Goal: Download file/media

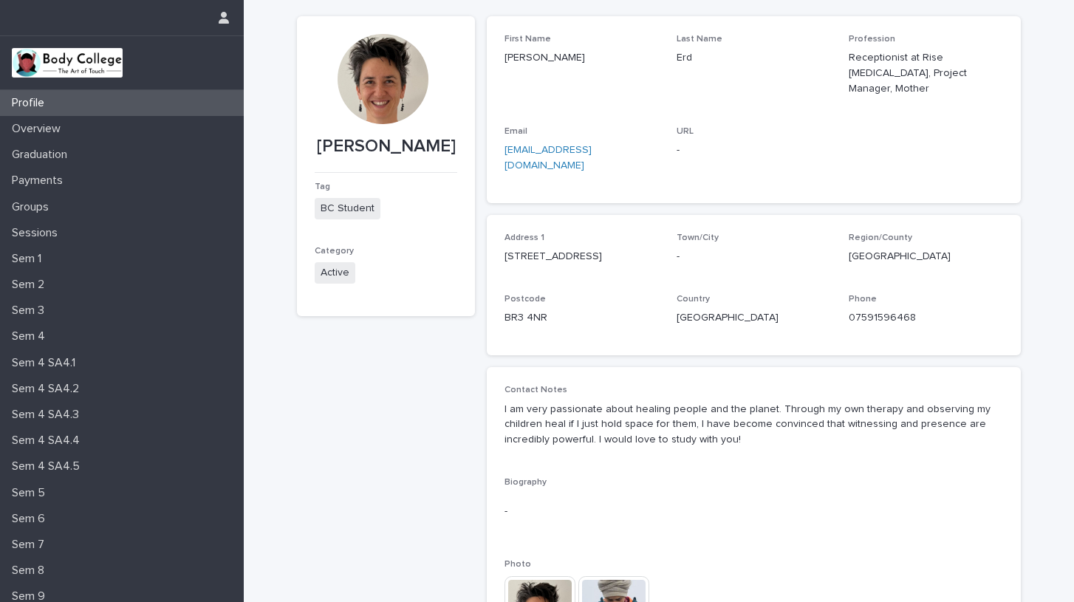
scroll to position [93, 0]
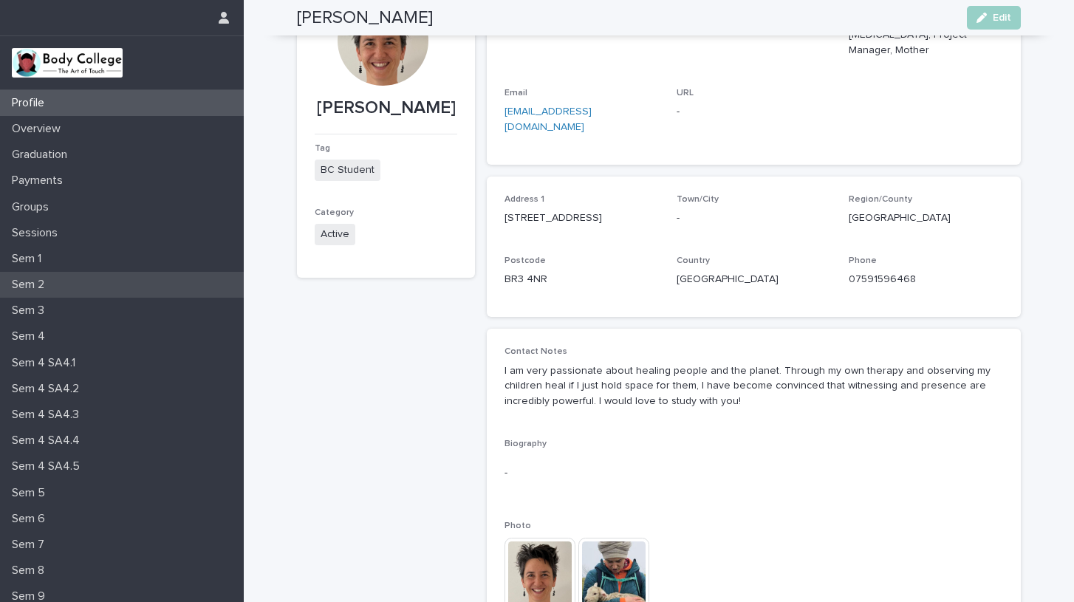
click at [27, 279] on p "Sem 2" at bounding box center [31, 285] width 50 height 14
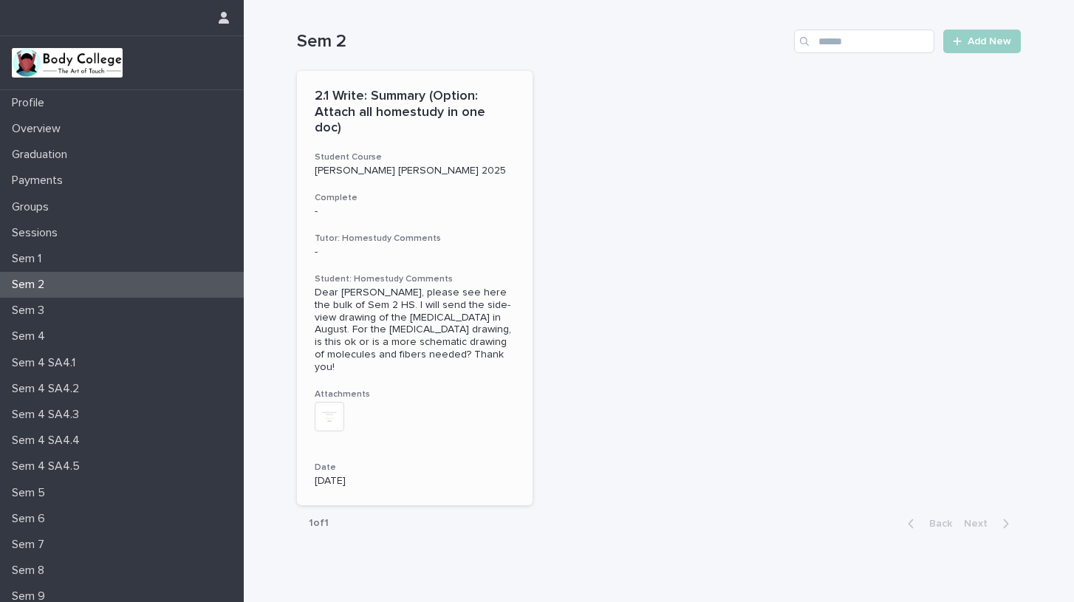
click at [328, 402] on img at bounding box center [330, 417] width 30 height 30
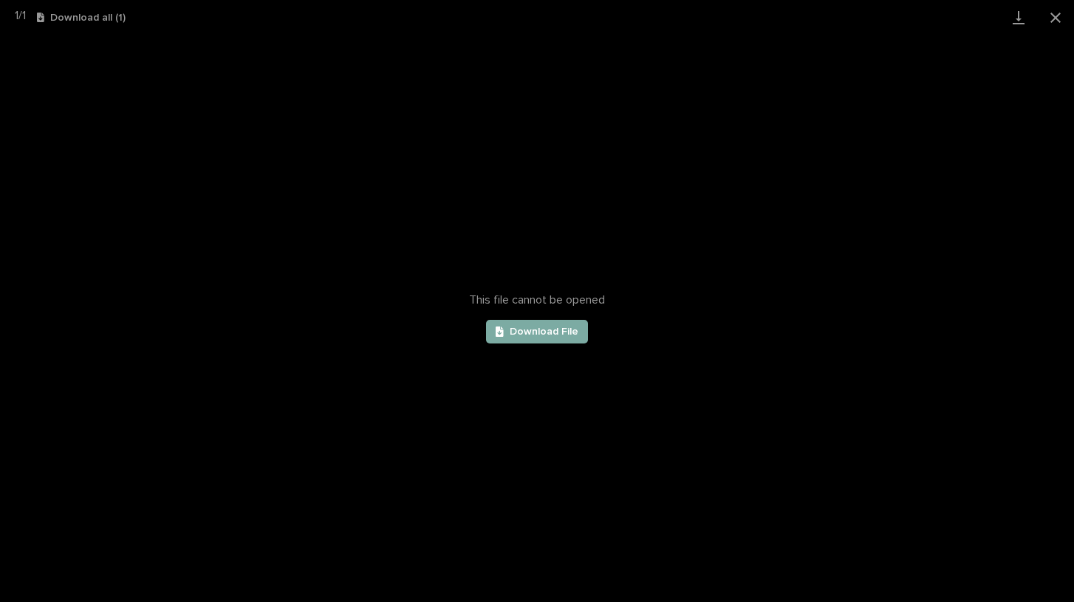
click at [550, 333] on span "Download File" at bounding box center [544, 332] width 69 height 10
click at [1054, 15] on button "Close gallery" at bounding box center [1056, 17] width 37 height 35
